Goal: Task Accomplishment & Management: Use online tool/utility

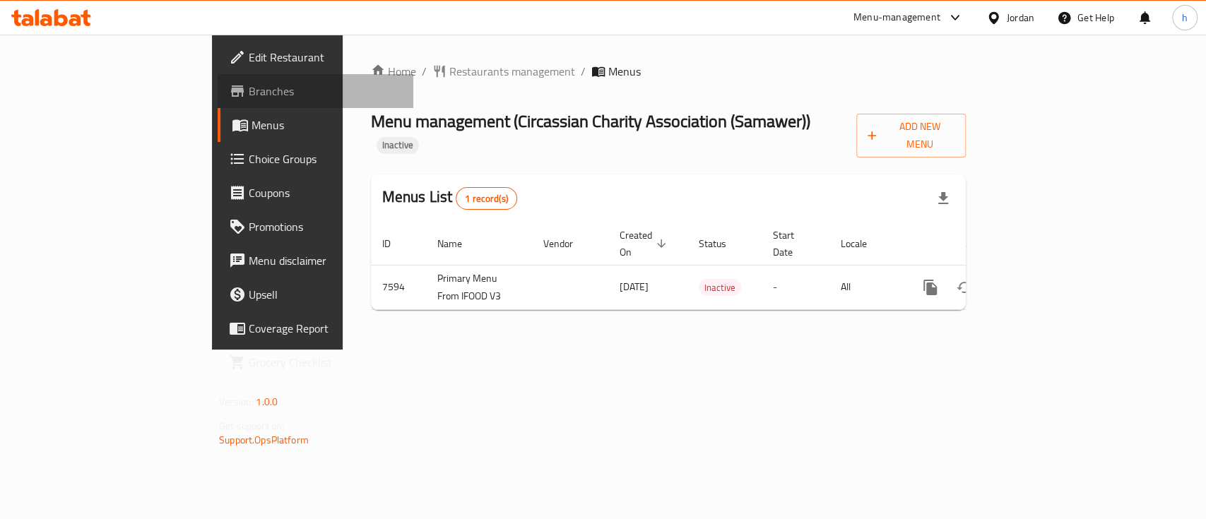
click at [249, 97] on span "Branches" at bounding box center [325, 91] width 153 height 17
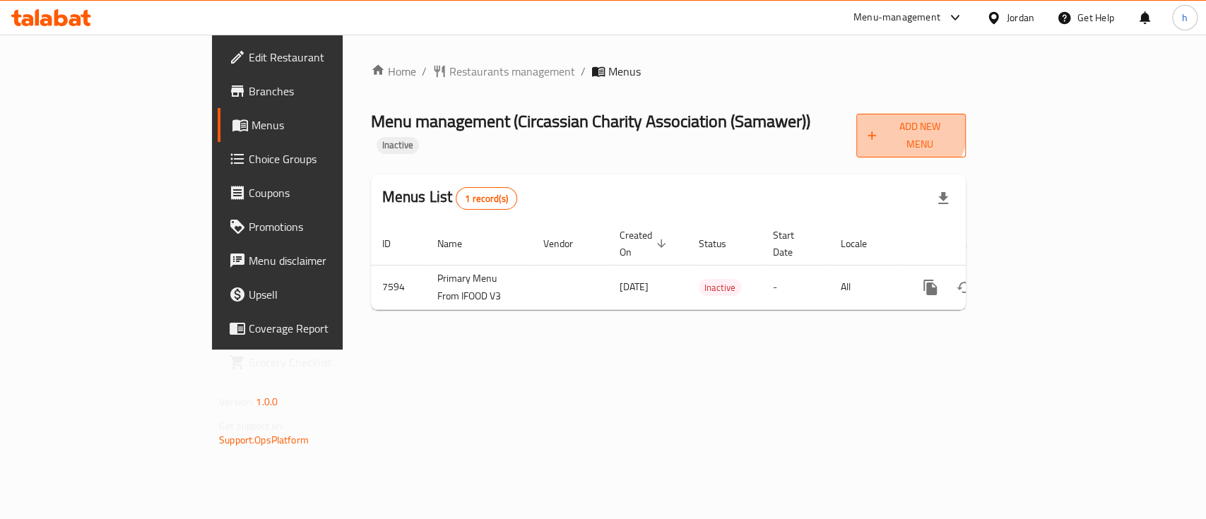
click at [954, 121] on span "Add New Menu" at bounding box center [910, 135] width 87 height 35
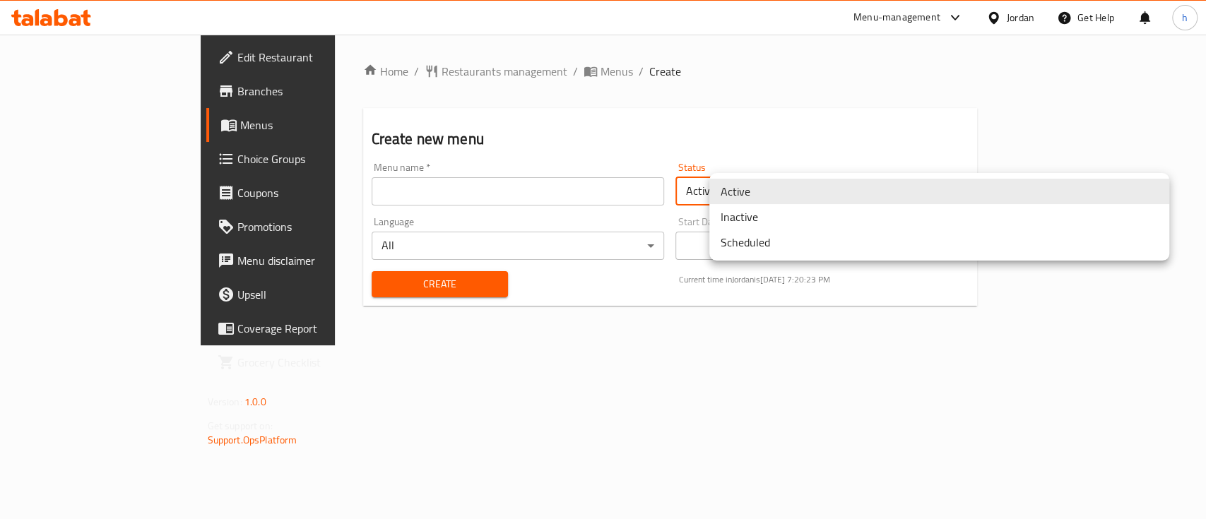
click at [750, 185] on body "​ Menu-management Jordan Get Help h Edit Restaurant Branches Menus Choice Group…" at bounding box center [603, 277] width 1206 height 484
click at [357, 63] on div at bounding box center [603, 259] width 1206 height 519
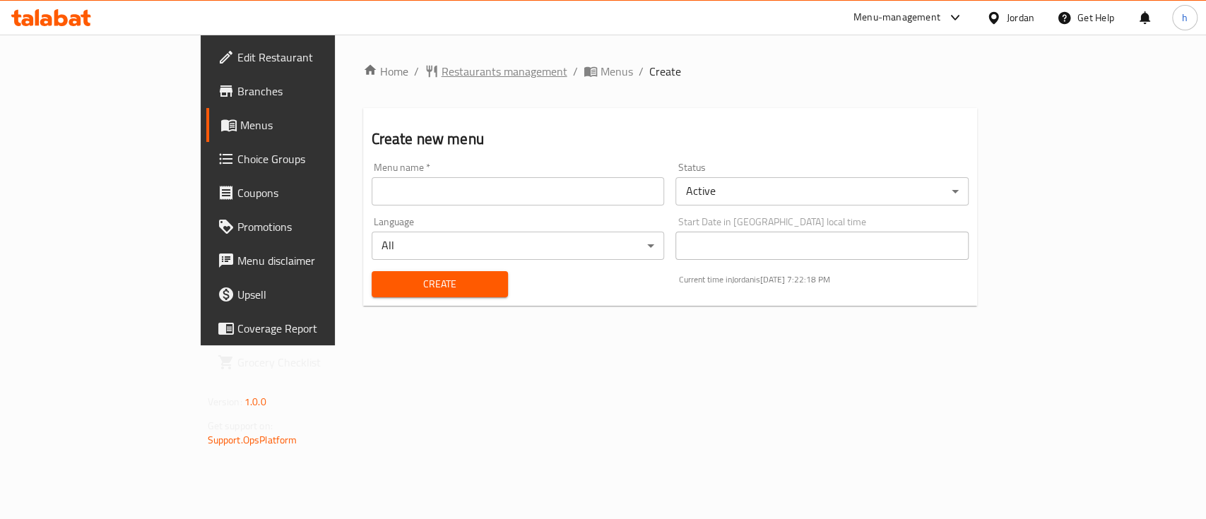
click at [441, 67] on span "Restaurants management" at bounding box center [504, 71] width 126 height 17
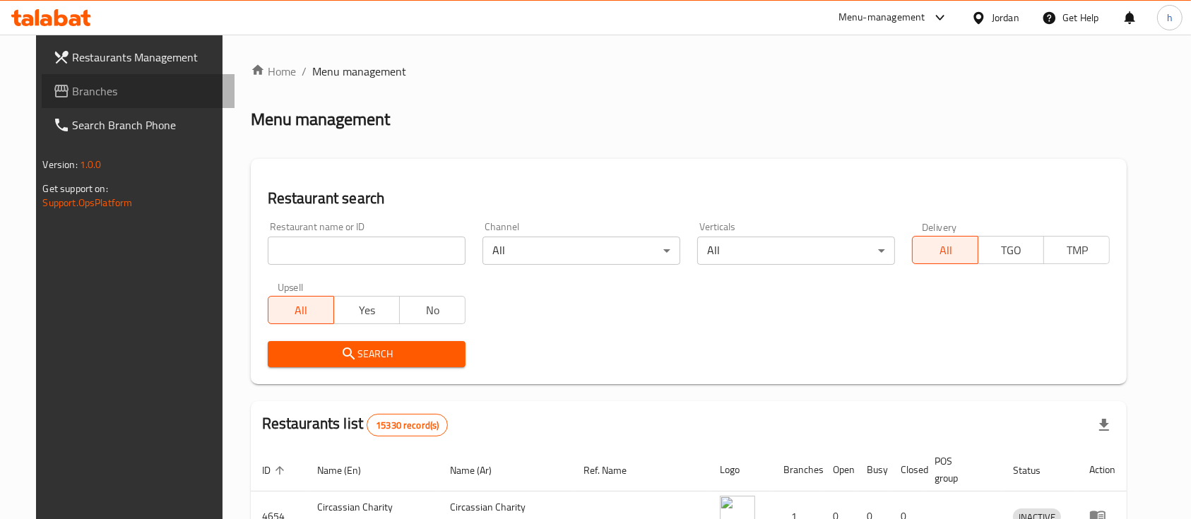
click at [135, 81] on link "Branches" at bounding box center [139, 91] width 194 height 34
